Goal: Task Accomplishment & Management: Use online tool/utility

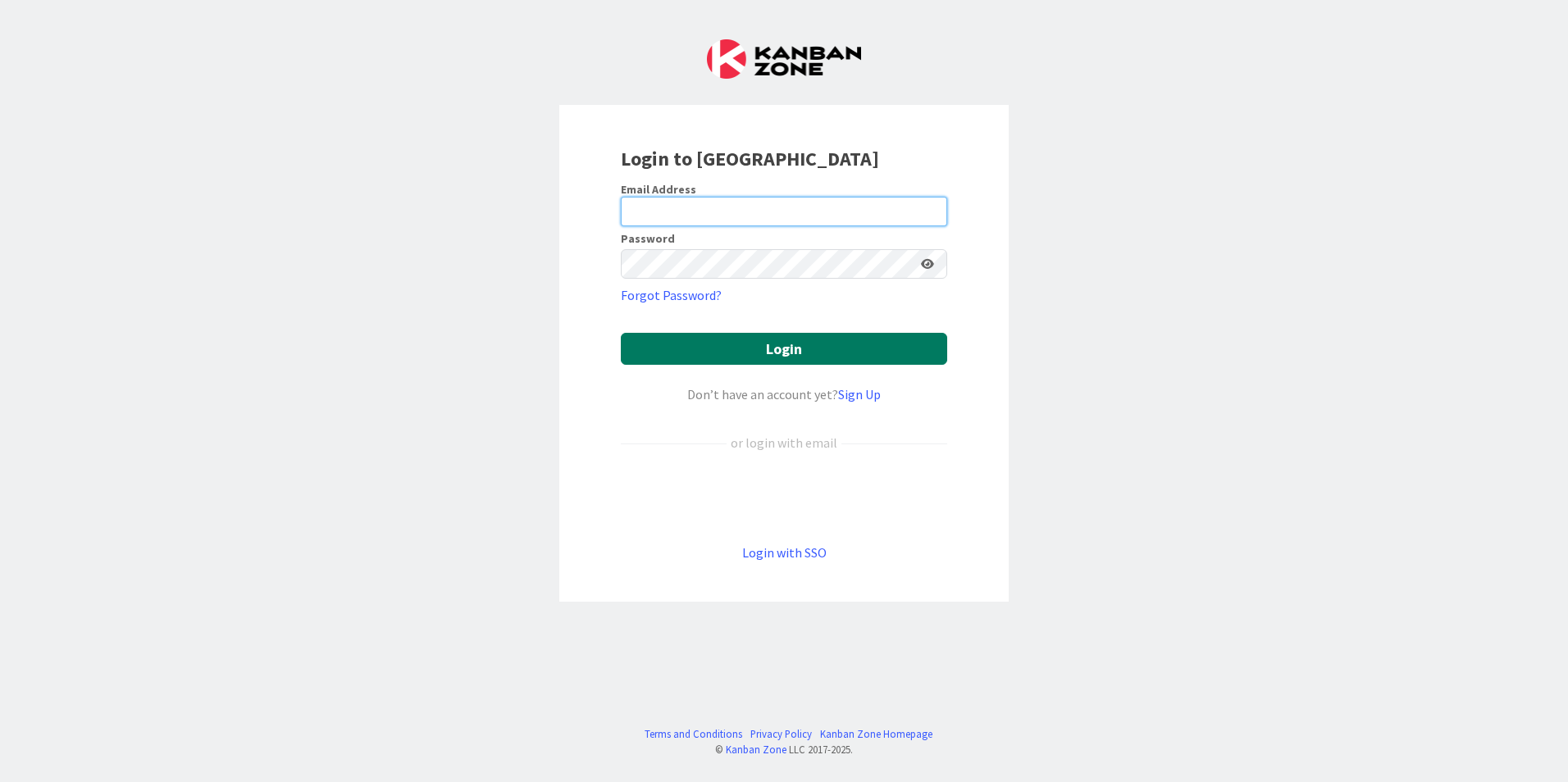
type input "[EMAIL_ADDRESS][PERSON_NAME][DOMAIN_NAME]"
click at [744, 357] on button "Login" at bounding box center [784, 348] width 327 height 32
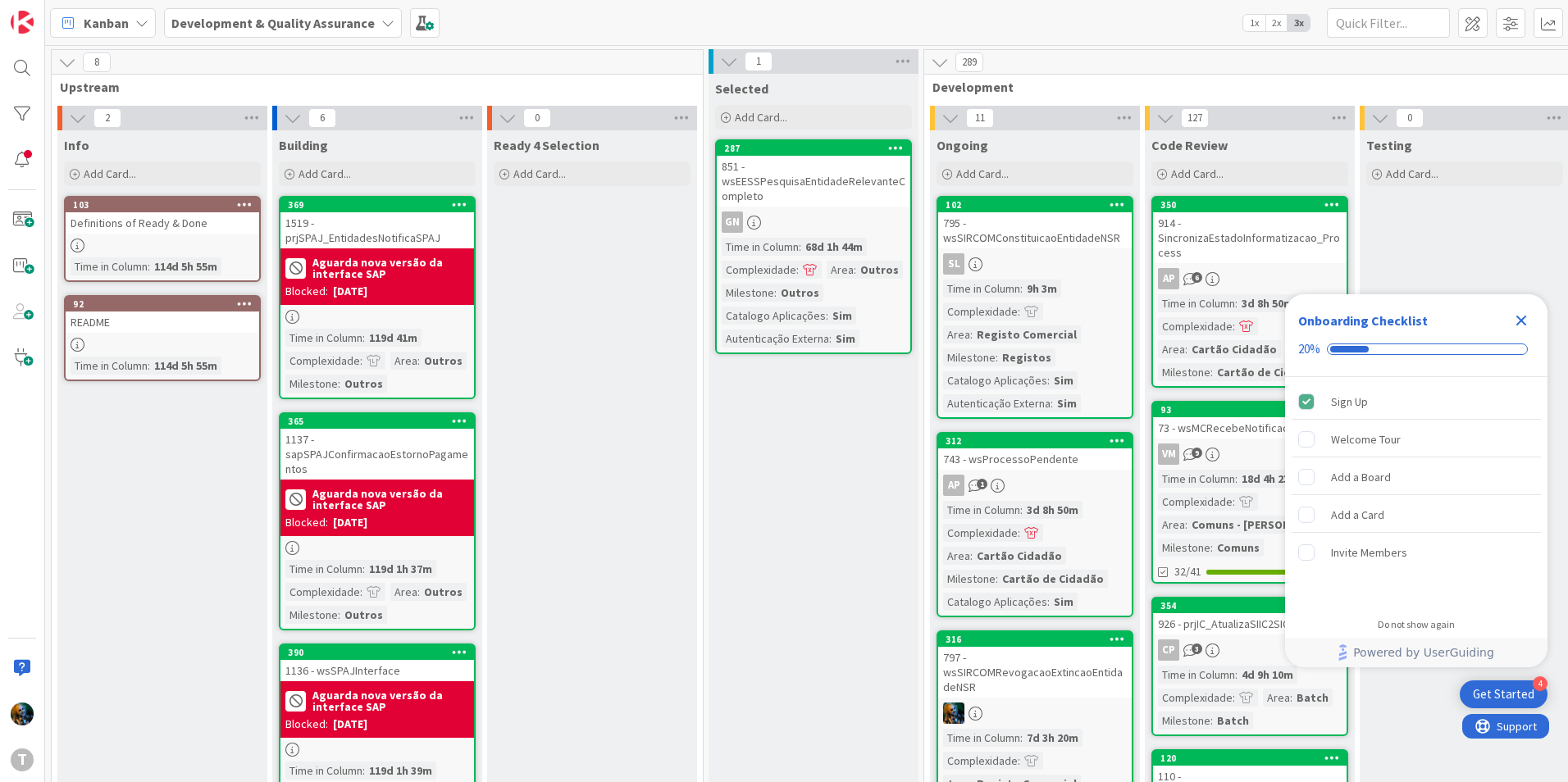
click at [1530, 314] on div "Close Checklist" at bounding box center [1521, 320] width 26 height 26
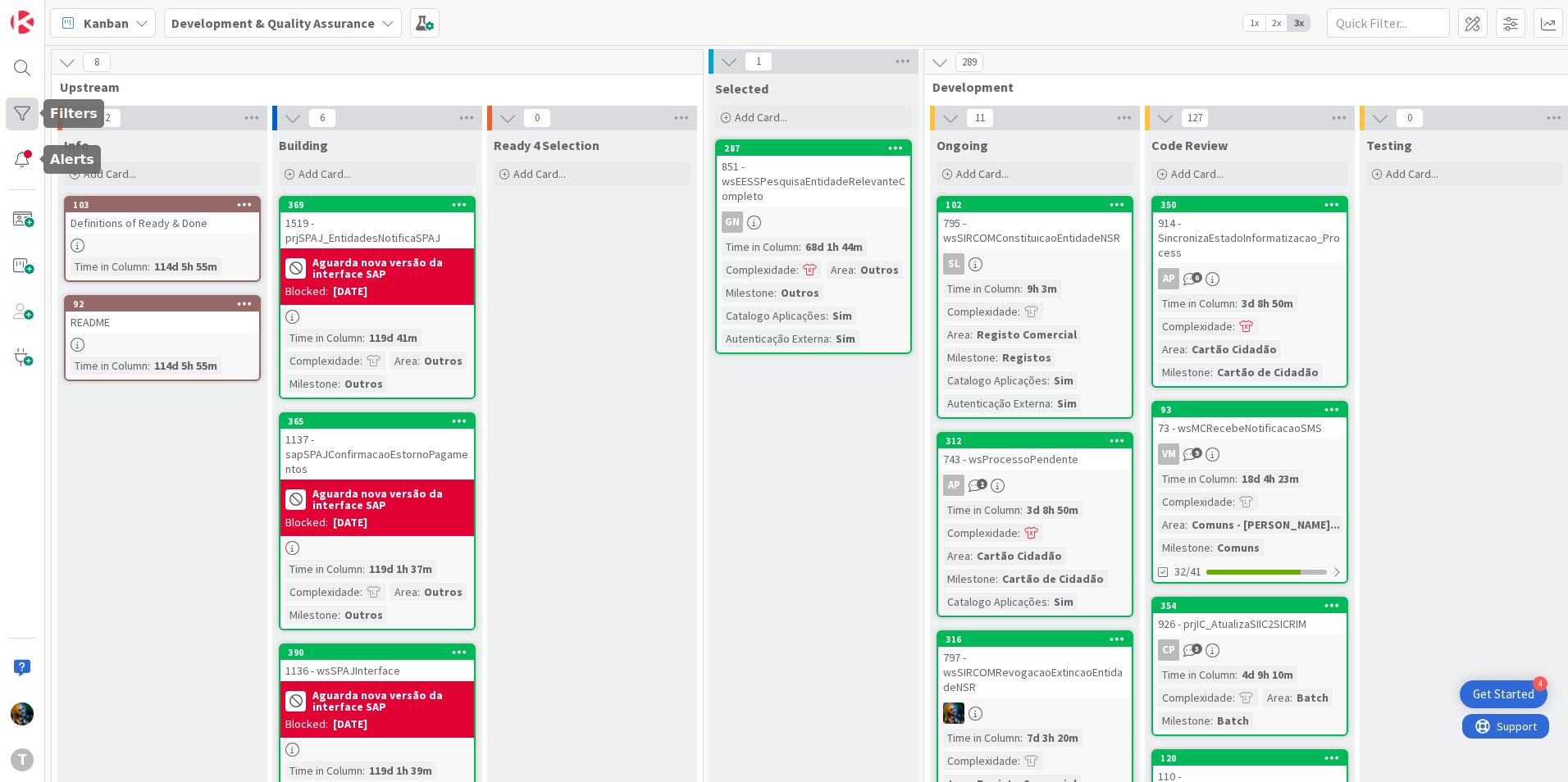
click at [11, 127] on div at bounding box center [22, 114] width 33 height 33
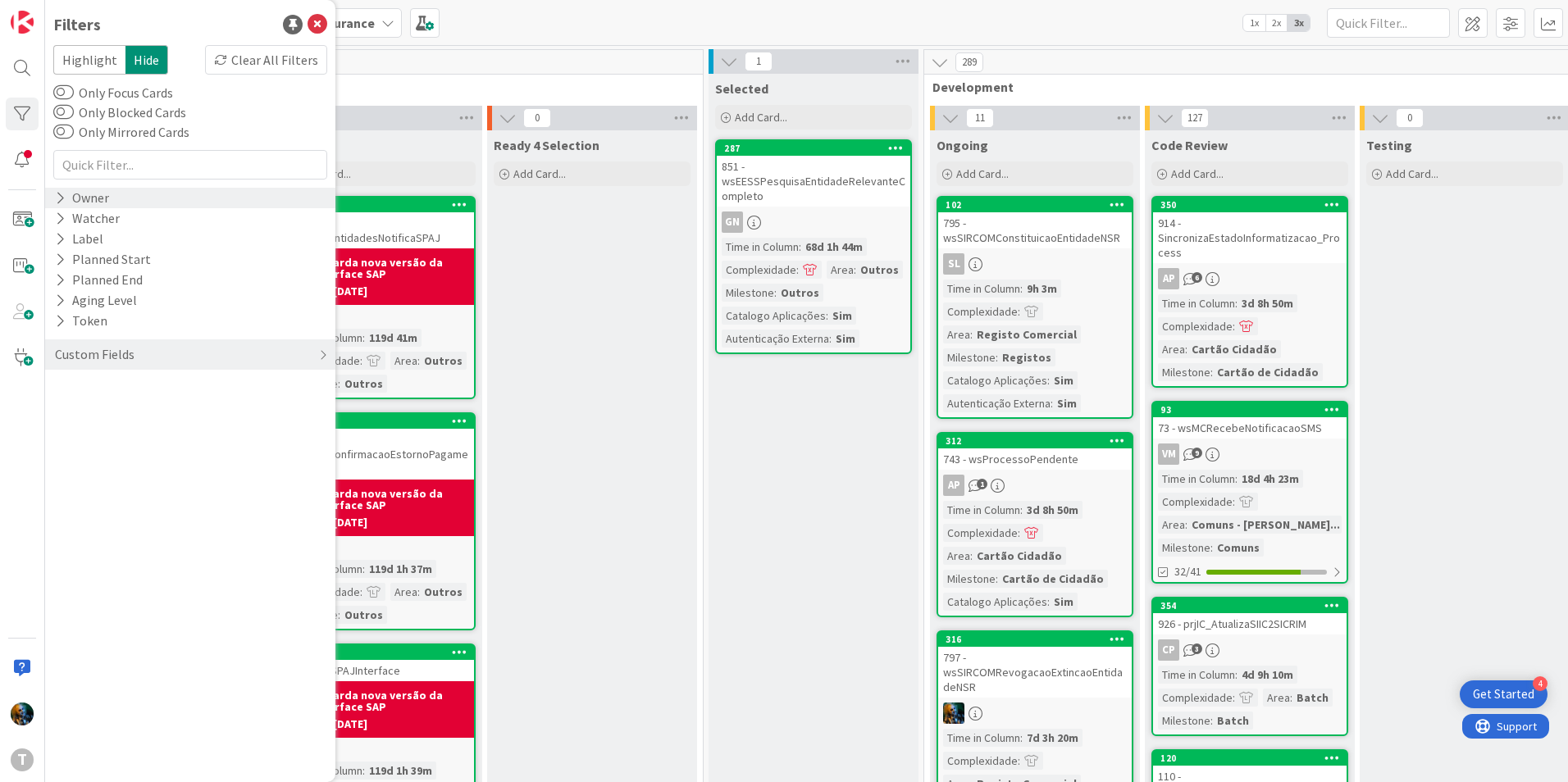
click at [59, 191] on icon at bounding box center [60, 198] width 11 height 14
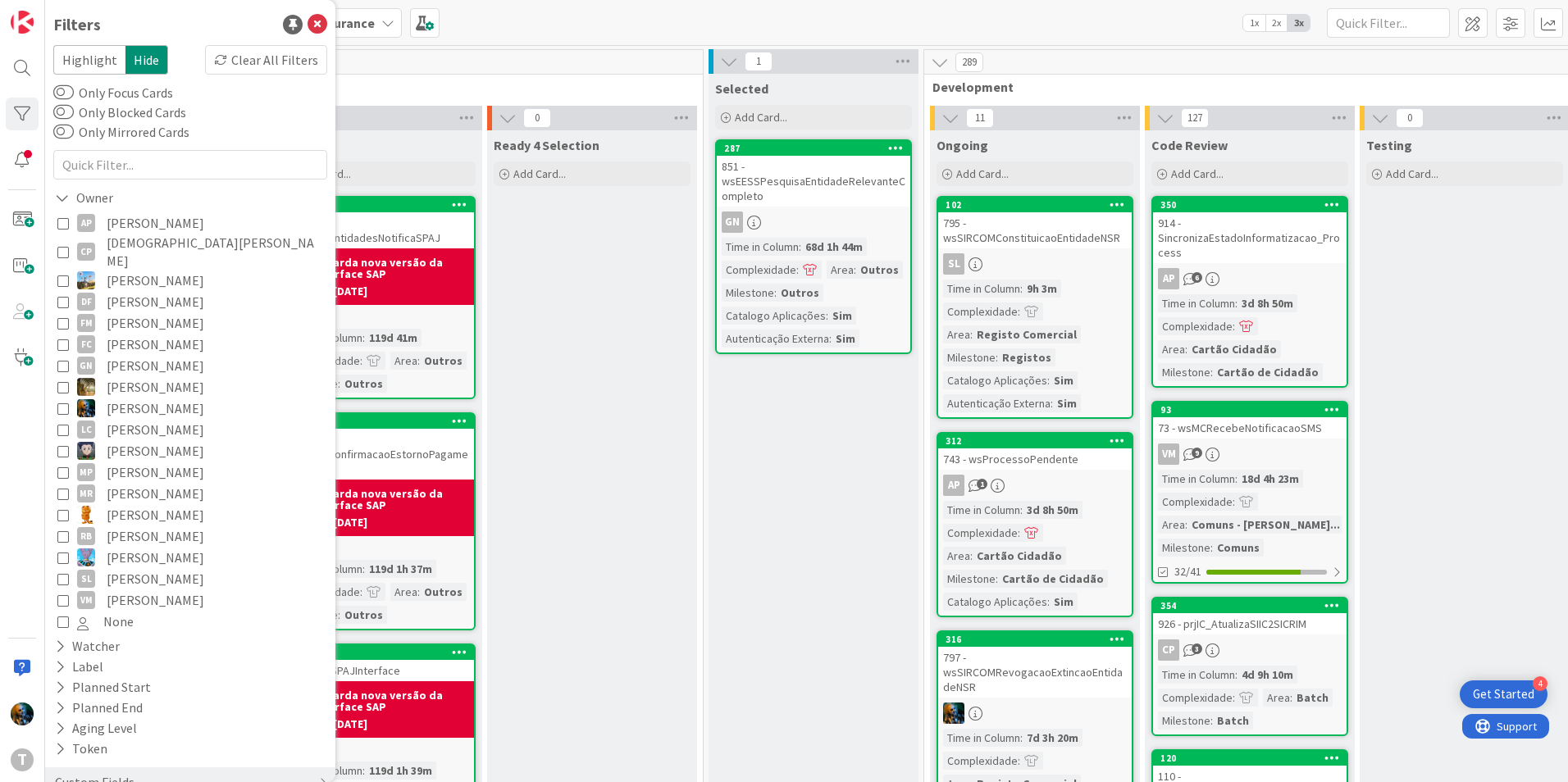
click at [65, 403] on icon at bounding box center [63, 409] width 12 height 12
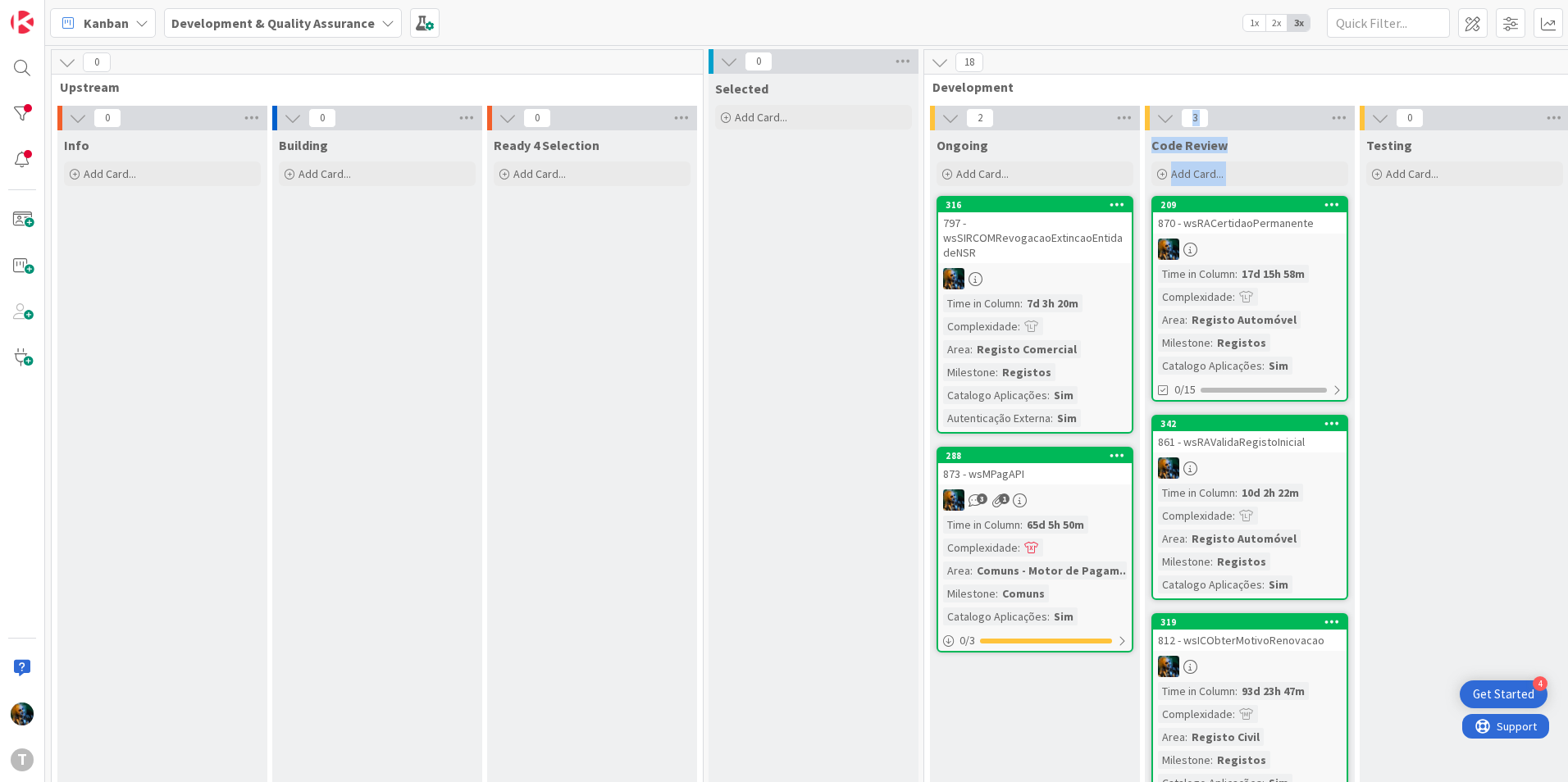
drag, startPoint x: 973, startPoint y: 764, endPoint x: 1165, endPoint y: 735, distance: 194.2
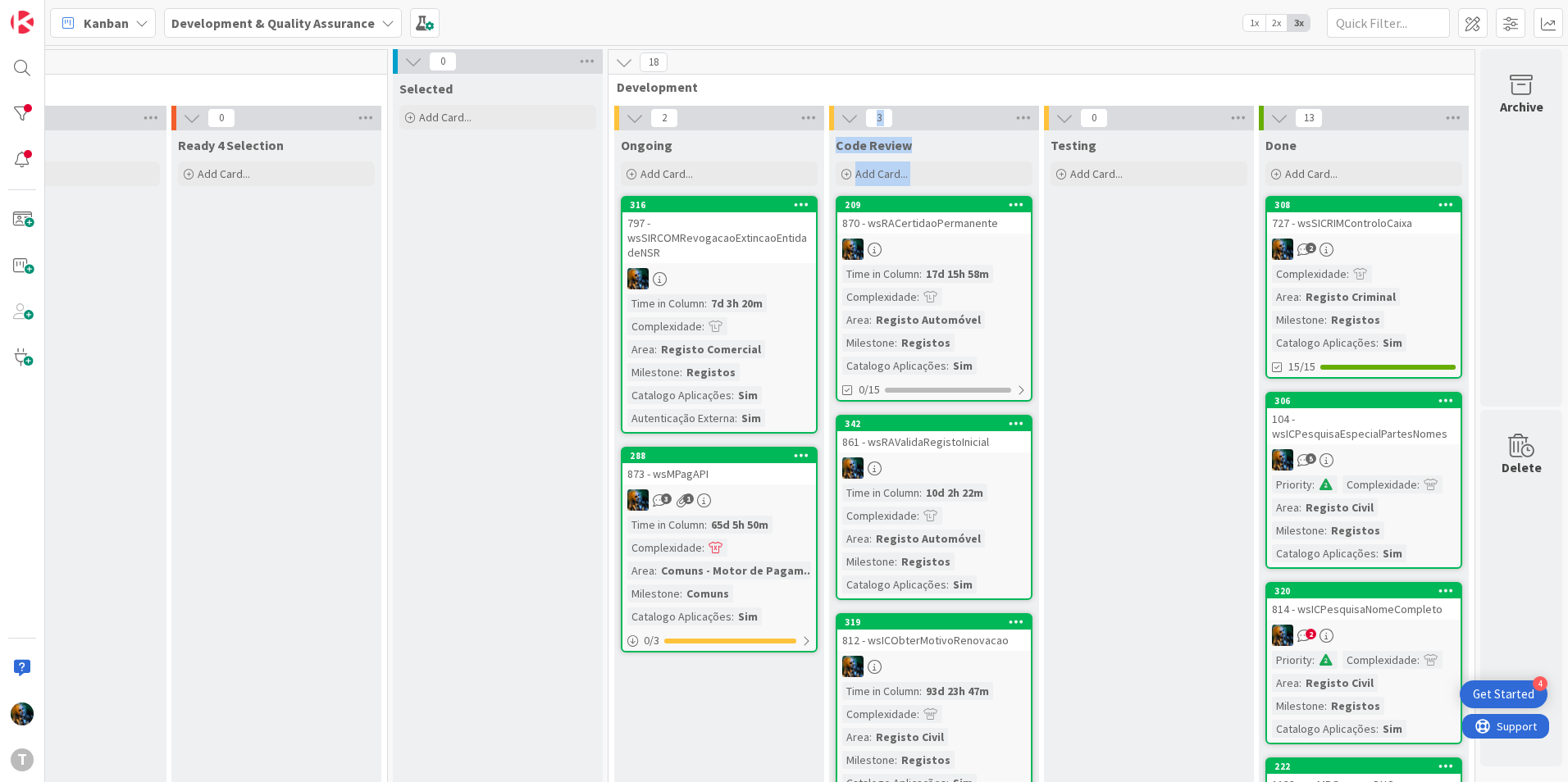
scroll to position [0, 262]
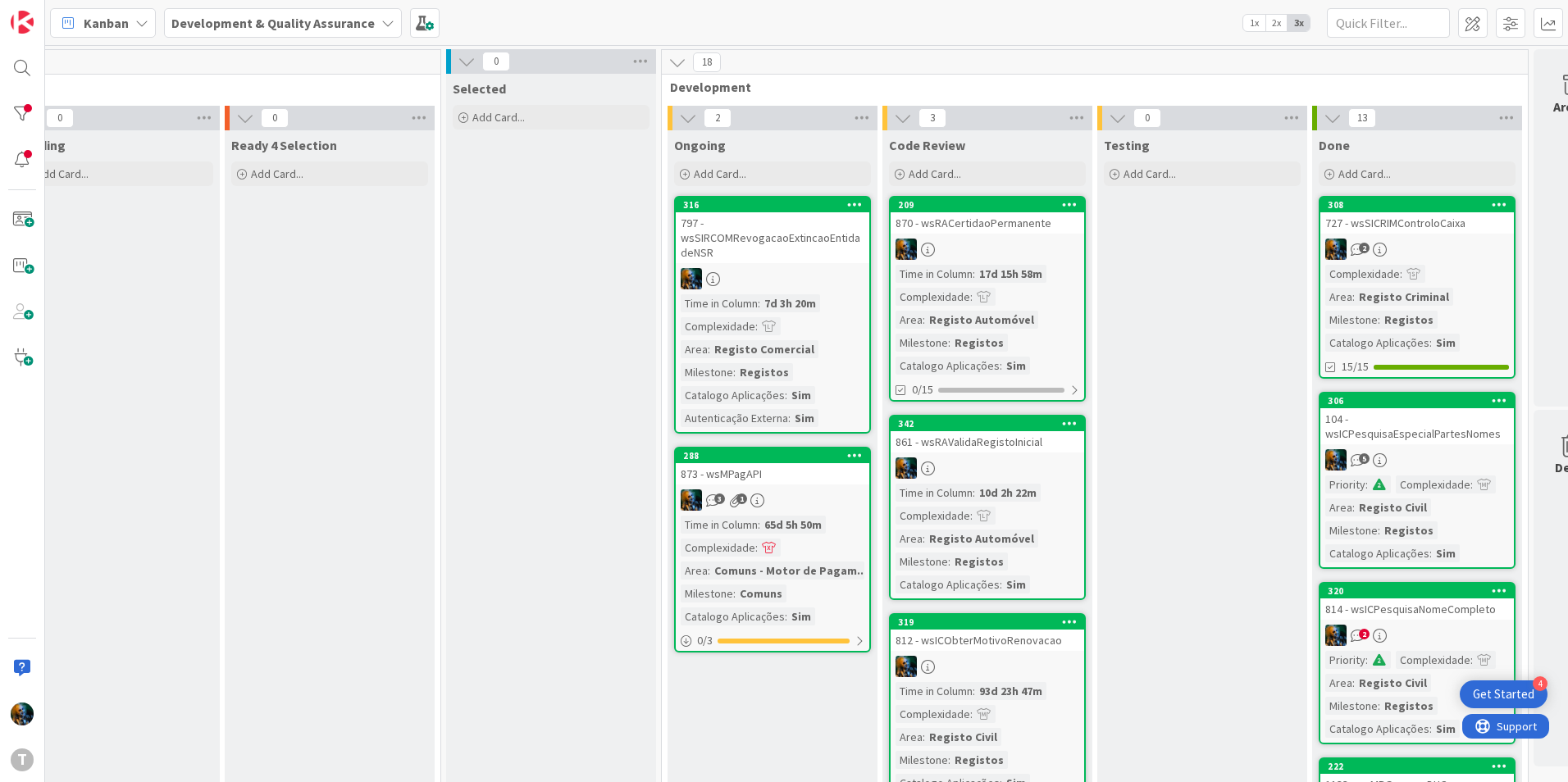
click at [743, 255] on div "797 - wsSIRCOMRevogacaoExtincaoEntidadeNSR" at bounding box center [772, 238] width 193 height 51
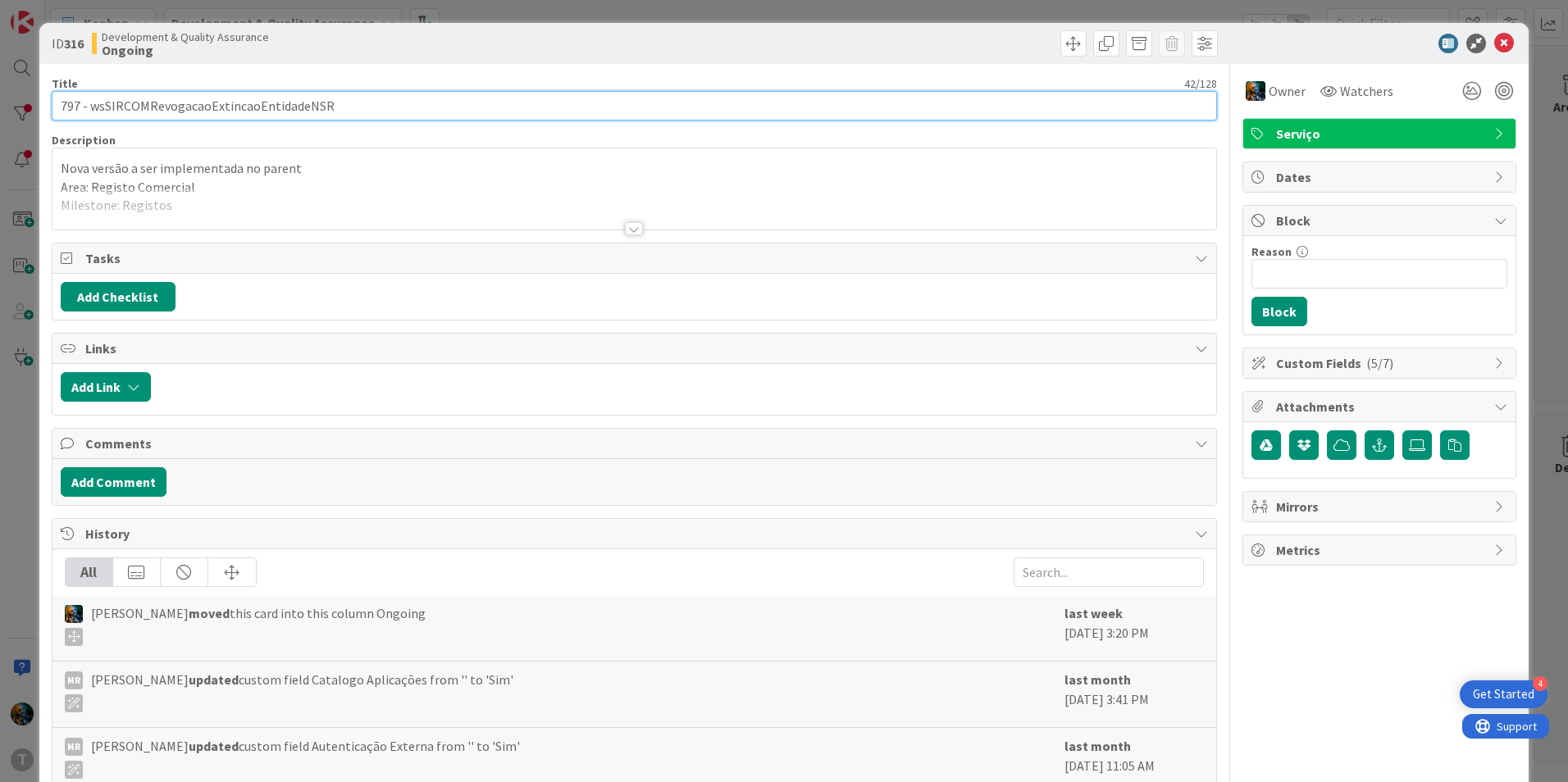
click at [265, 110] on input "797 - wsSIRCOMRevogacaoExtincaoEntidadeNSR" at bounding box center [633, 105] width 1165 height 30
click at [266, 110] on input "797 - wsSIRCOMRevogacaoExtincaoEntidadeNSR" at bounding box center [633, 105] width 1165 height 30
